Goal: Information Seeking & Learning: Learn about a topic

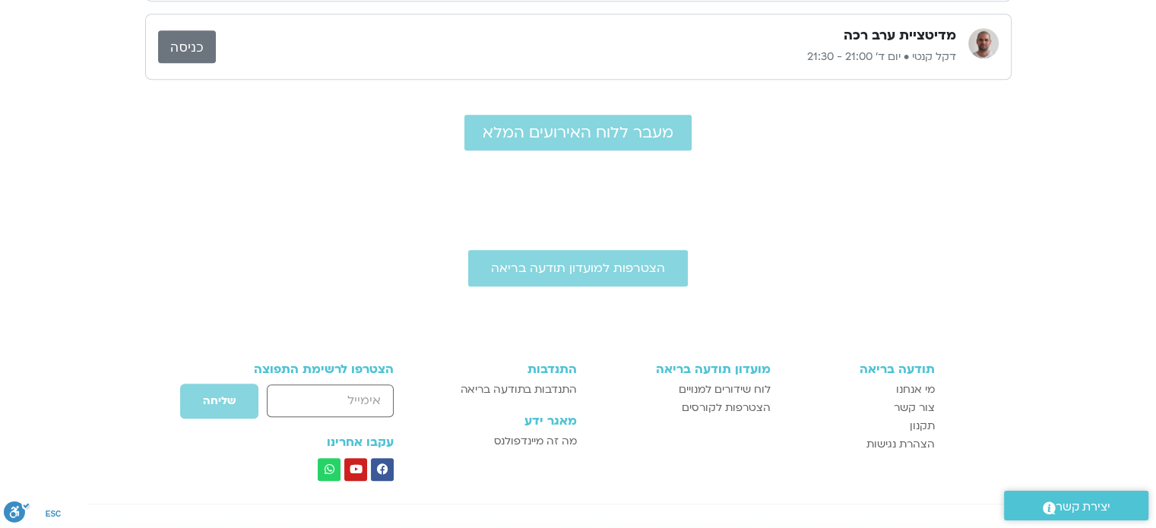
scroll to position [908, 0]
click at [713, 385] on span "לוח שידורים למנויים" at bounding box center [725, 391] width 92 height 18
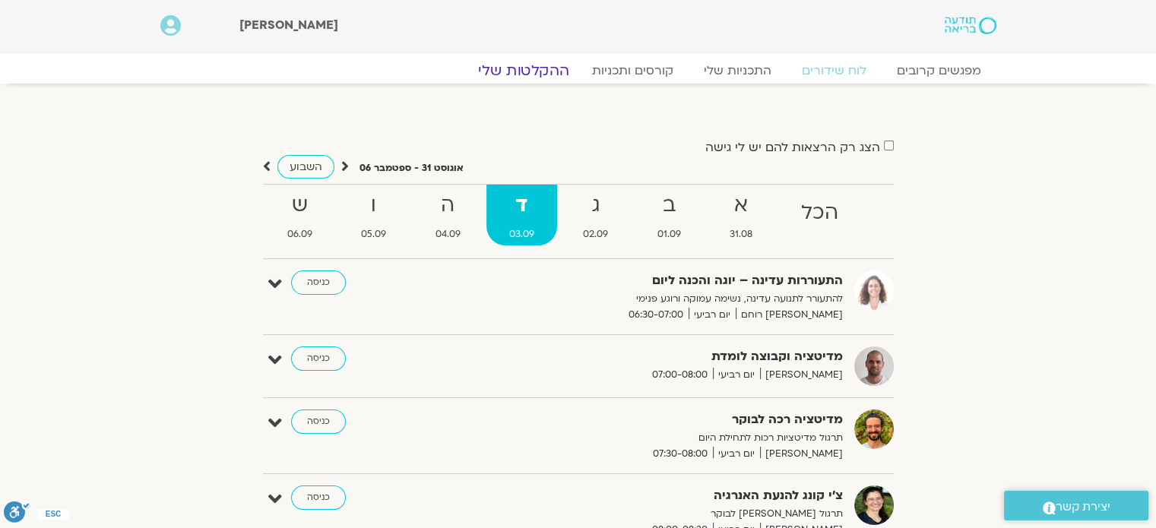
click at [544, 69] on link "ההקלטות שלי" at bounding box center [524, 71] width 128 height 18
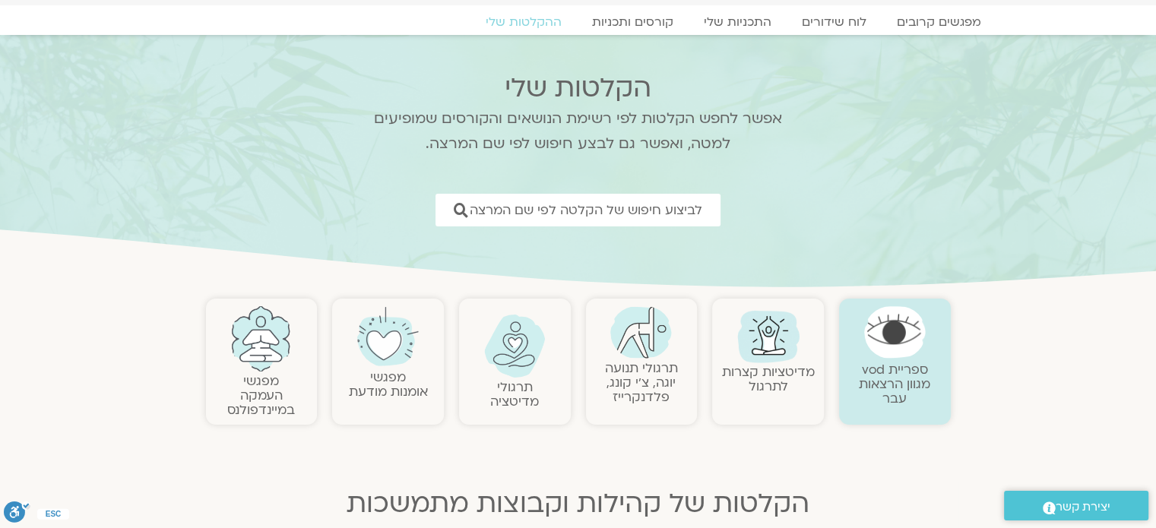
scroll to position [49, 0]
click at [833, 17] on link "לוח שידורים" at bounding box center [834, 22] width 114 height 18
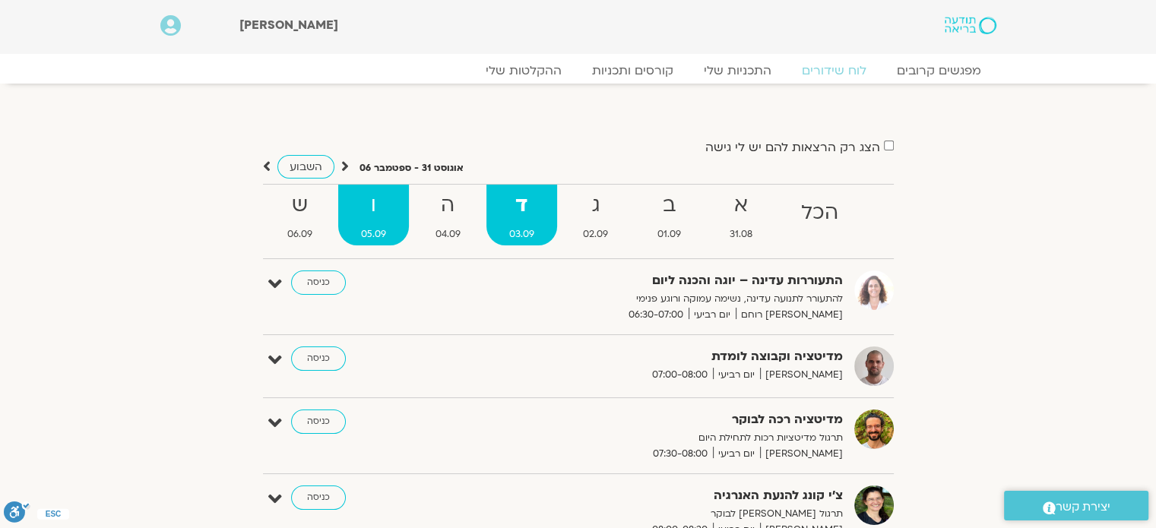
click at [374, 208] on strong "ו" at bounding box center [373, 206] width 71 height 34
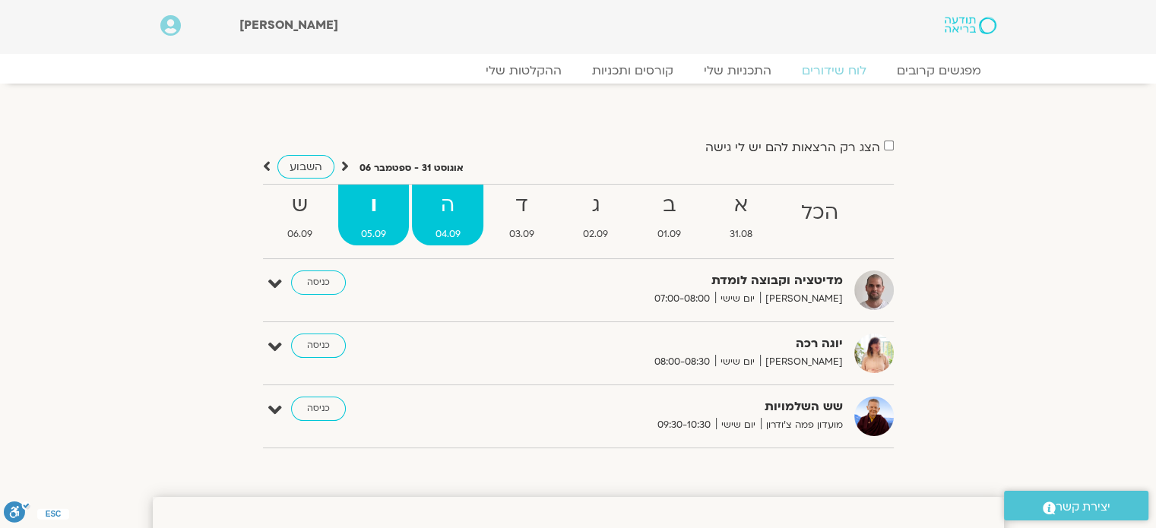
click at [446, 208] on strong "ה" at bounding box center [447, 206] width 71 height 34
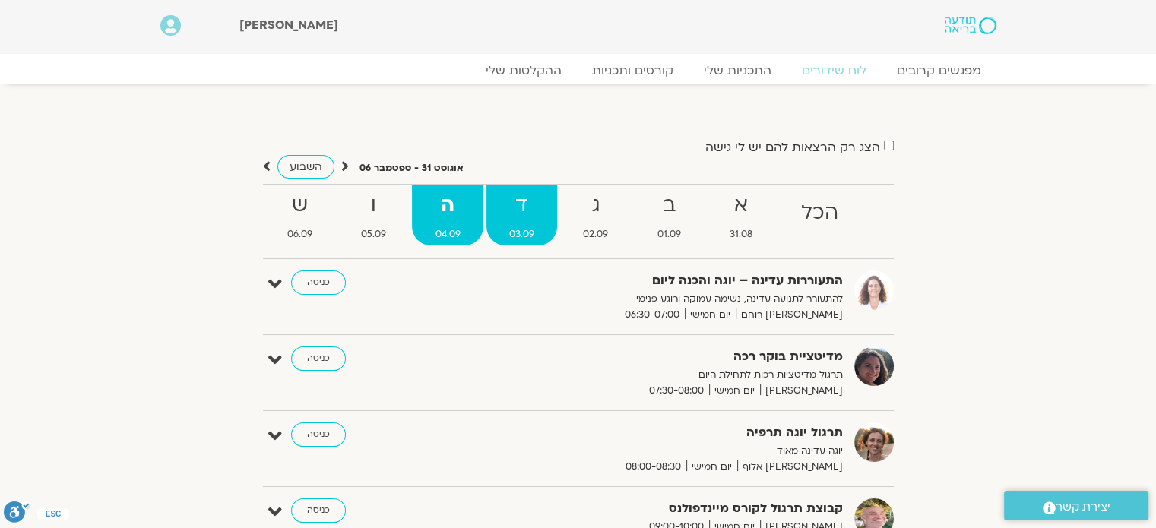
click at [516, 199] on strong "ד" at bounding box center [522, 206] width 71 height 34
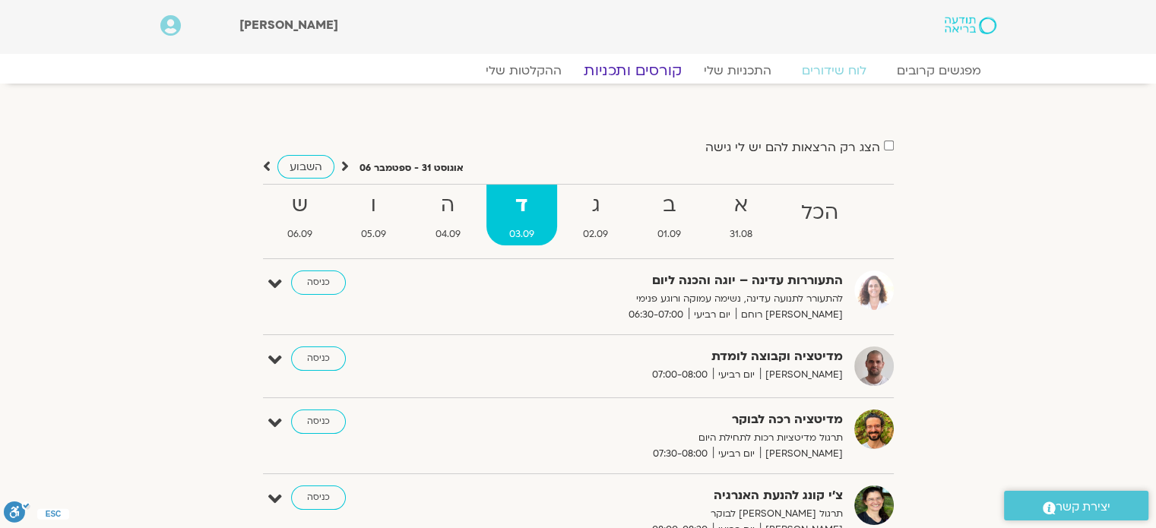
click at [617, 72] on link "קורסים ותכניות" at bounding box center [633, 71] width 134 height 18
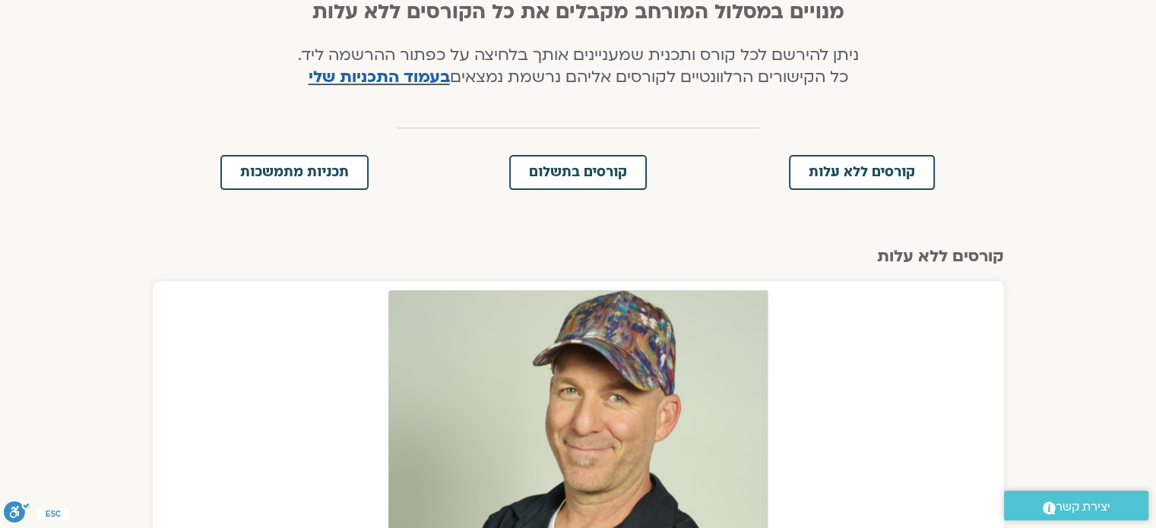
scroll to position [377, 0]
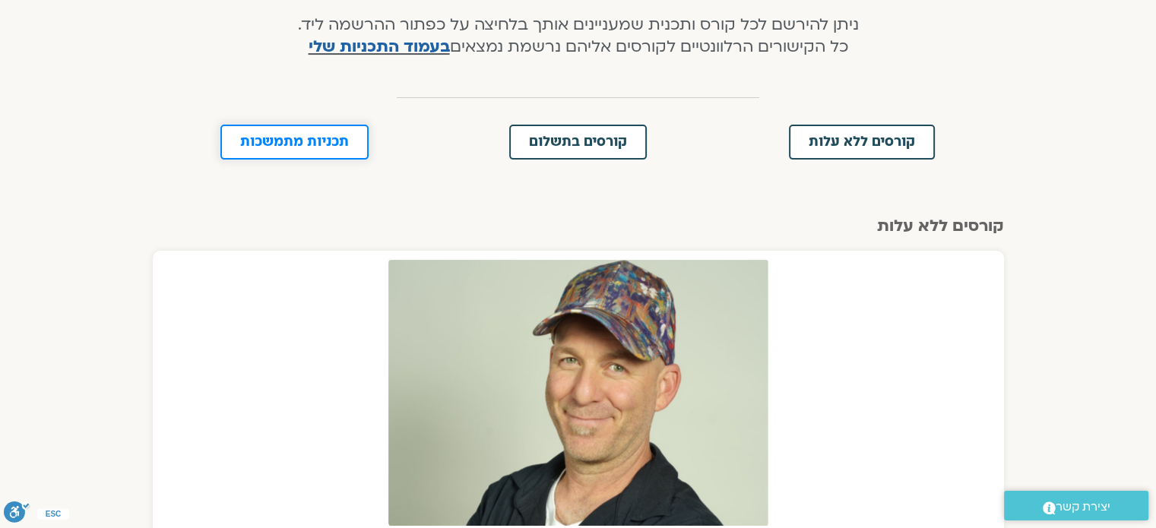
click at [304, 144] on span "תכניות מתמשכות" at bounding box center [294, 142] width 109 height 14
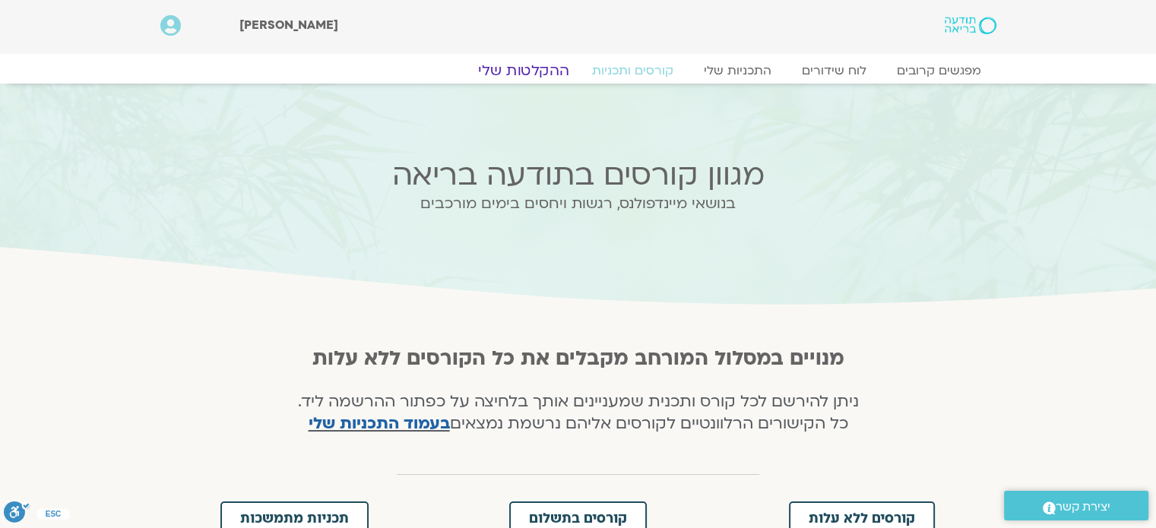
click at [530, 71] on link "ההקלטות שלי" at bounding box center [524, 71] width 128 height 18
click at [532, 71] on link "ההקלטות שלי" at bounding box center [524, 71] width 128 height 18
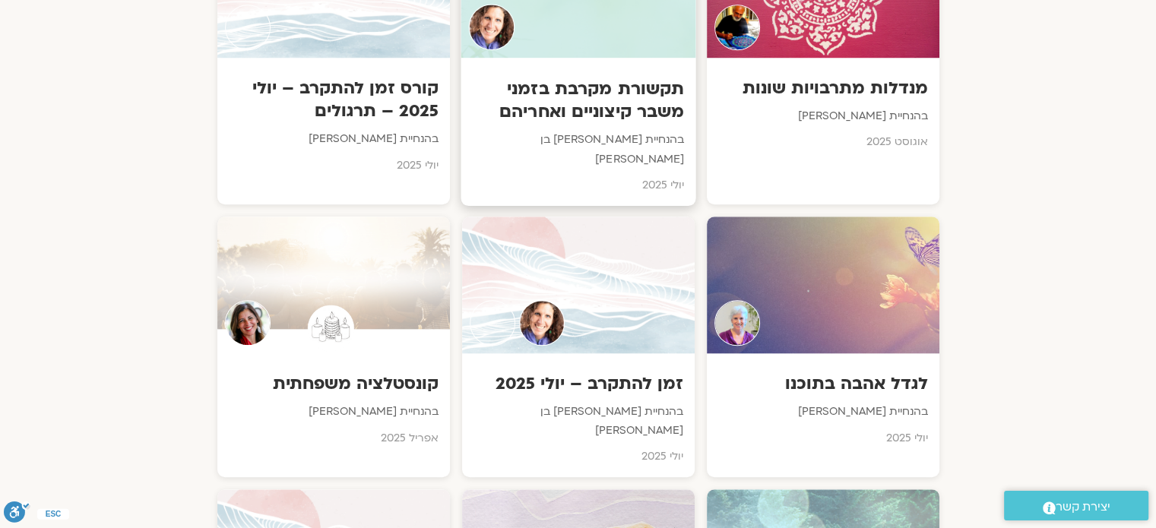
scroll to position [1259, 0]
click at [598, 373] on h3 "זמן להתקרב – יולי 2025" at bounding box center [578, 385] width 212 height 24
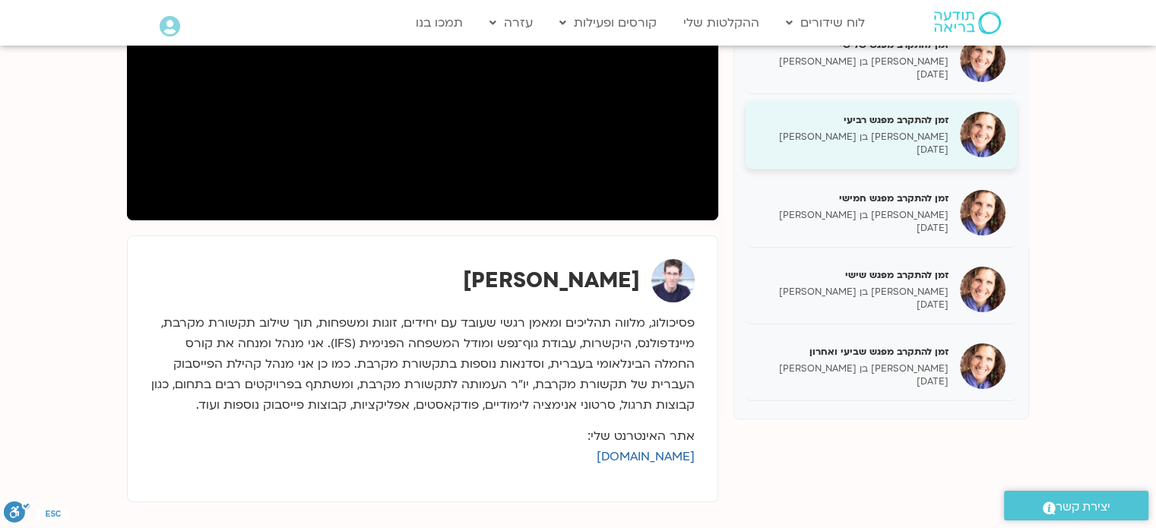
scroll to position [360, 0]
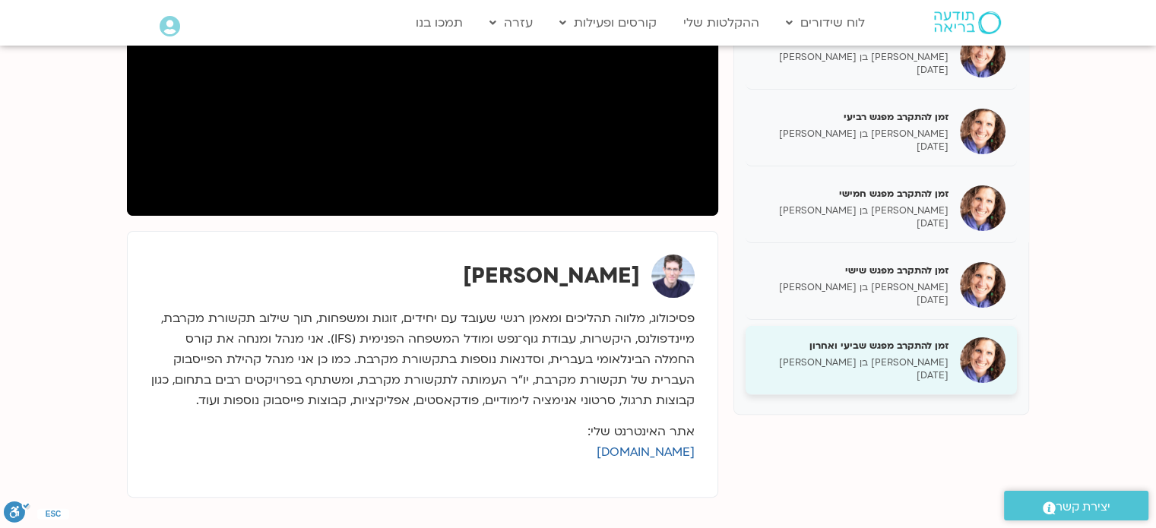
click at [900, 357] on p "שאנייה כהן בן חיים" at bounding box center [853, 363] width 192 height 13
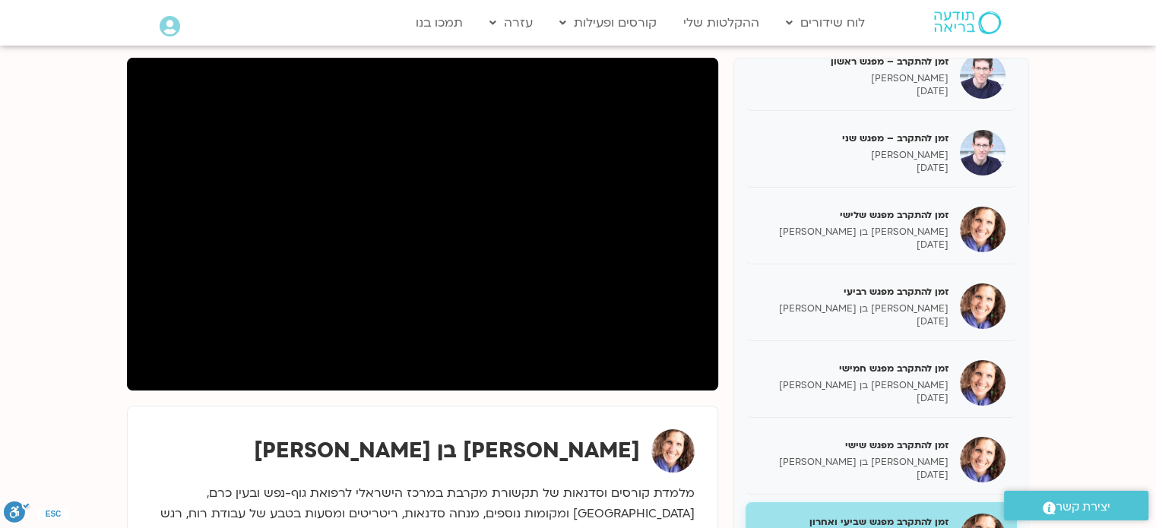
click at [81, 390] on section "זמן להתקרב – מפגש ראשון ערן טייכר 08/07/2025 זמן להתקרב – מפגש שני ערן טייכר 15…" at bounding box center [578, 351] width 1156 height 679
